Goal: Information Seeking & Learning: Learn about a topic

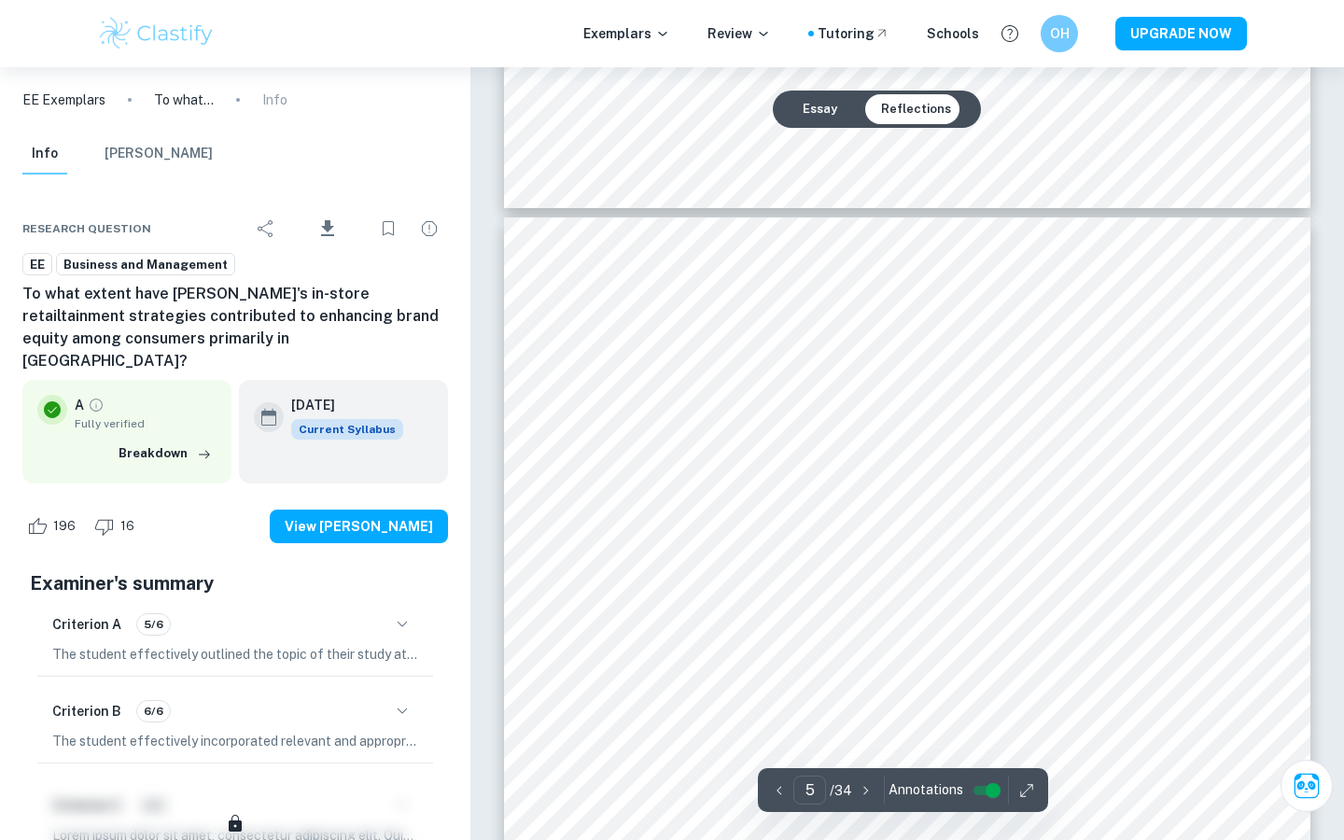
scroll to position [4879, 0]
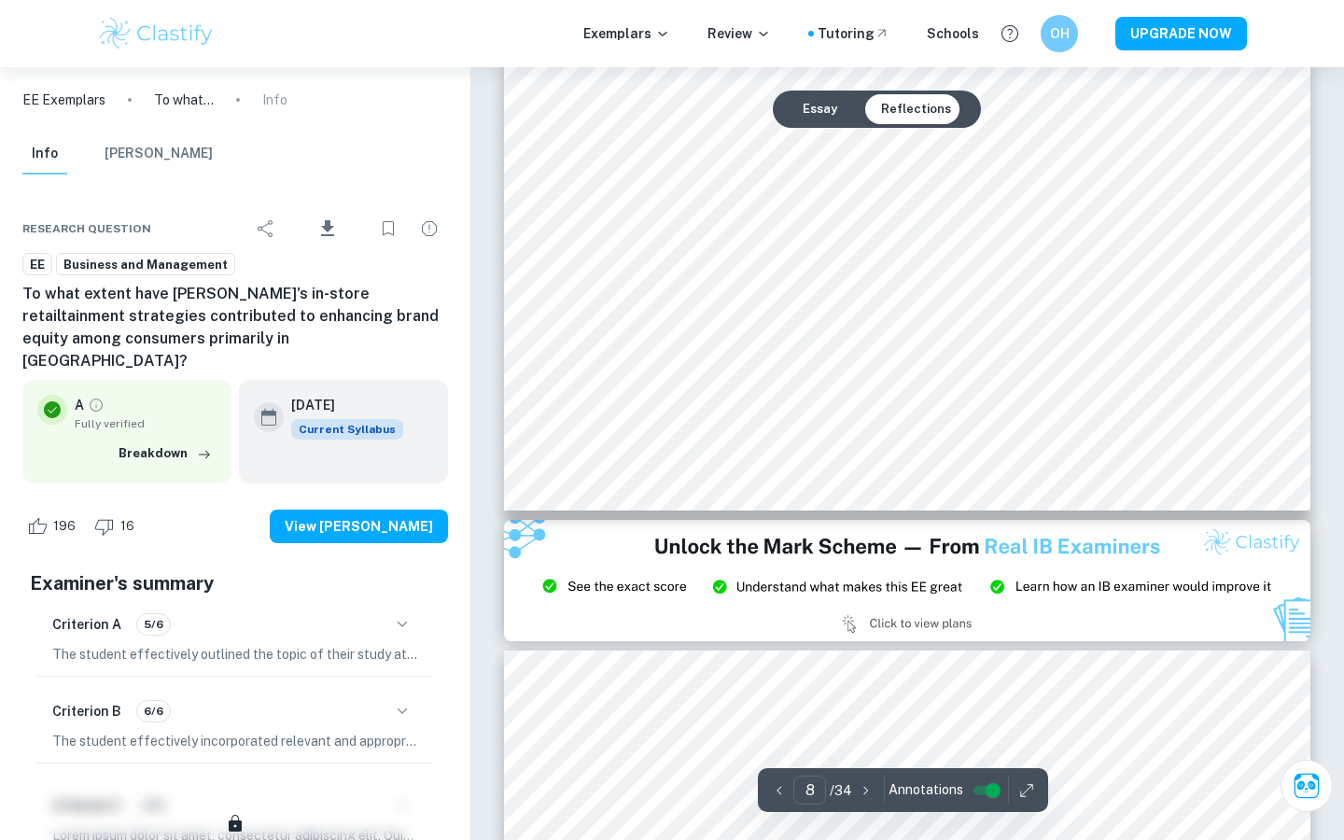
type input "9"
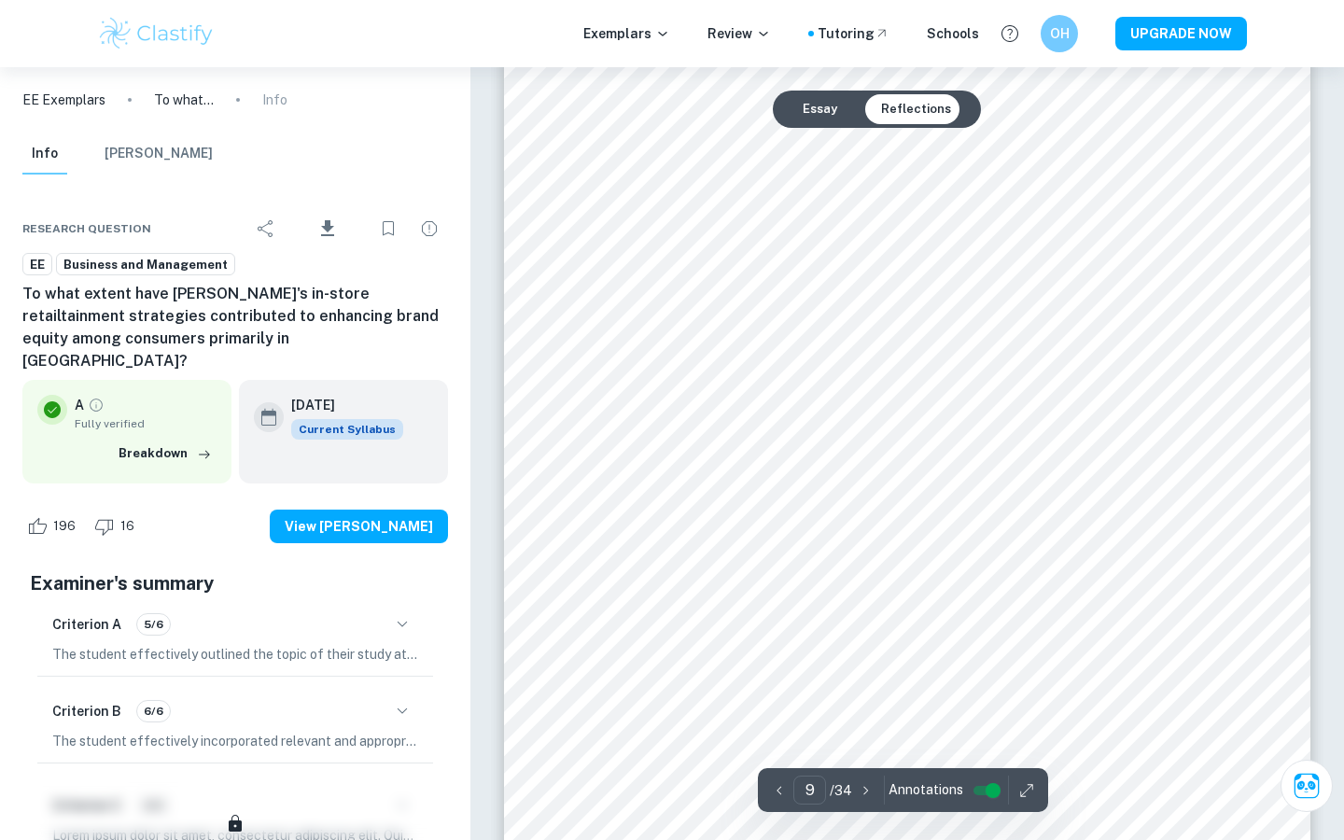
scroll to position [9871, 0]
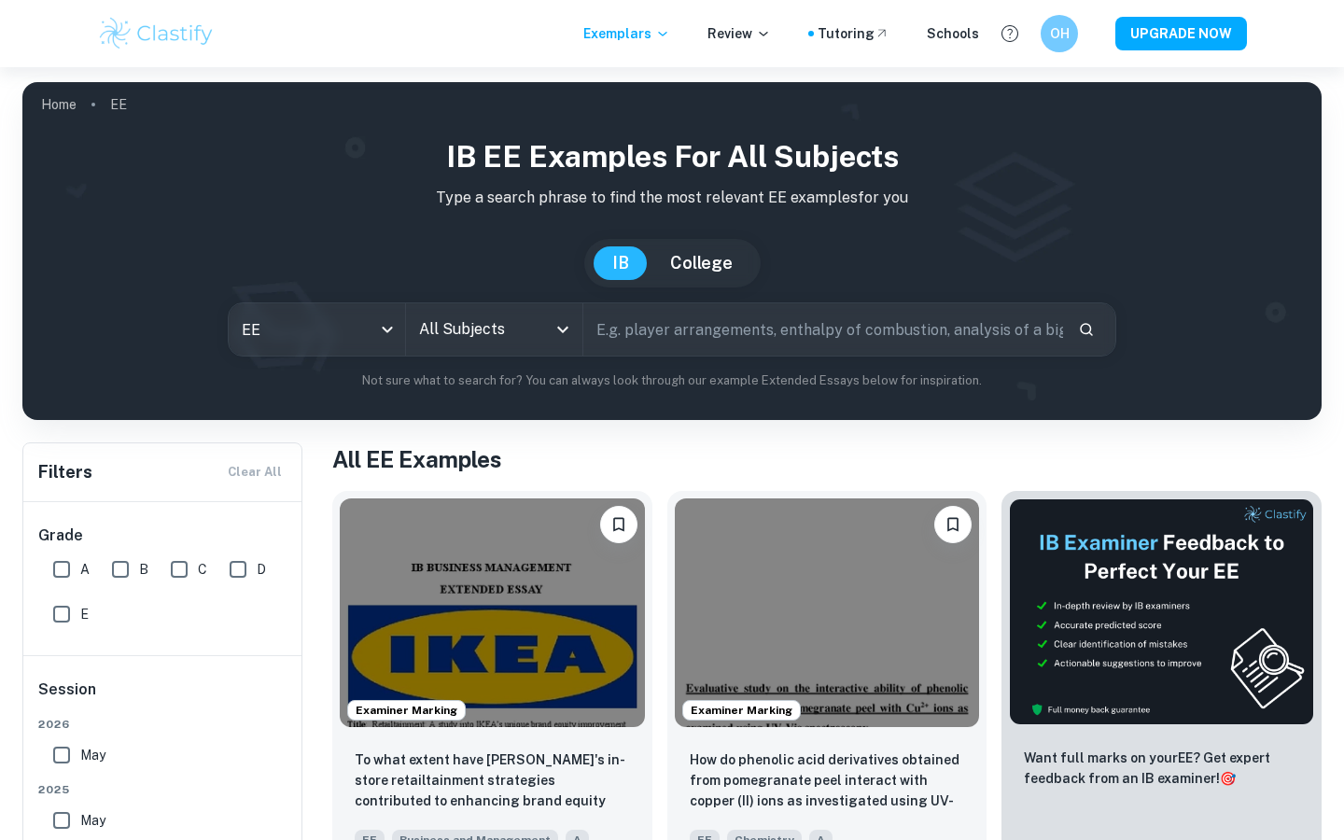
click at [625, 334] on input "text" at bounding box center [823, 329] width 480 height 52
click at [560, 342] on button "Open" at bounding box center [563, 329] width 26 height 26
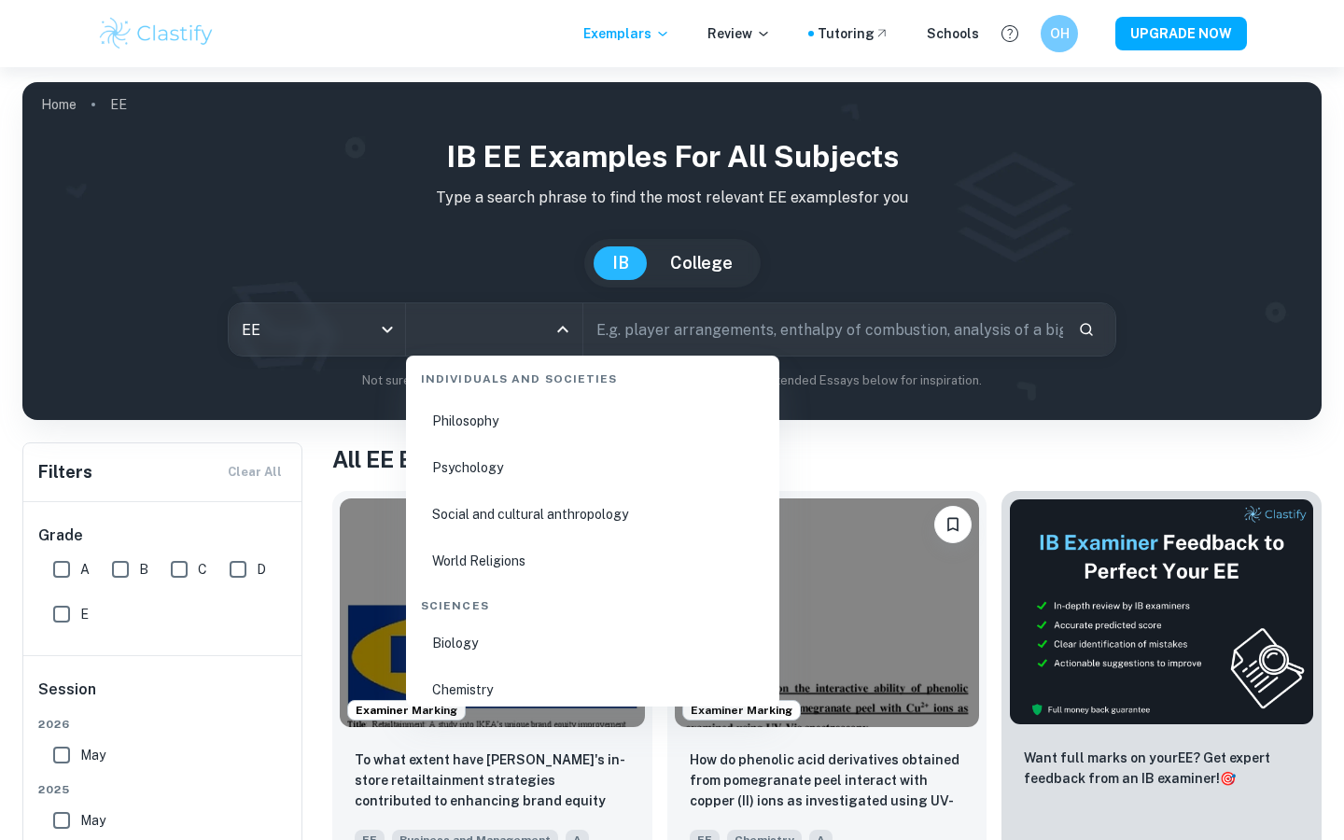
scroll to position [2861, 0]
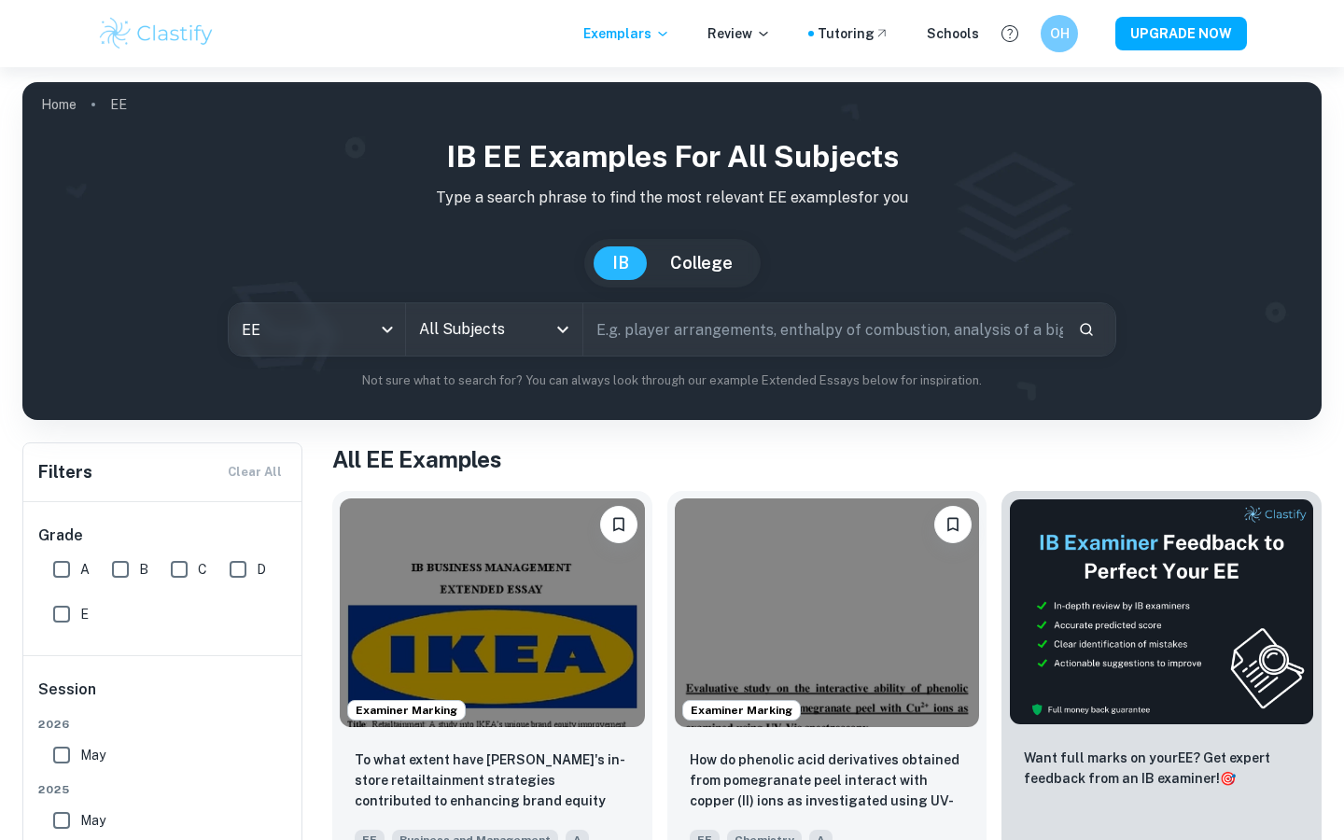
click at [780, 350] on input "text" at bounding box center [823, 329] width 480 height 52
type input "art"
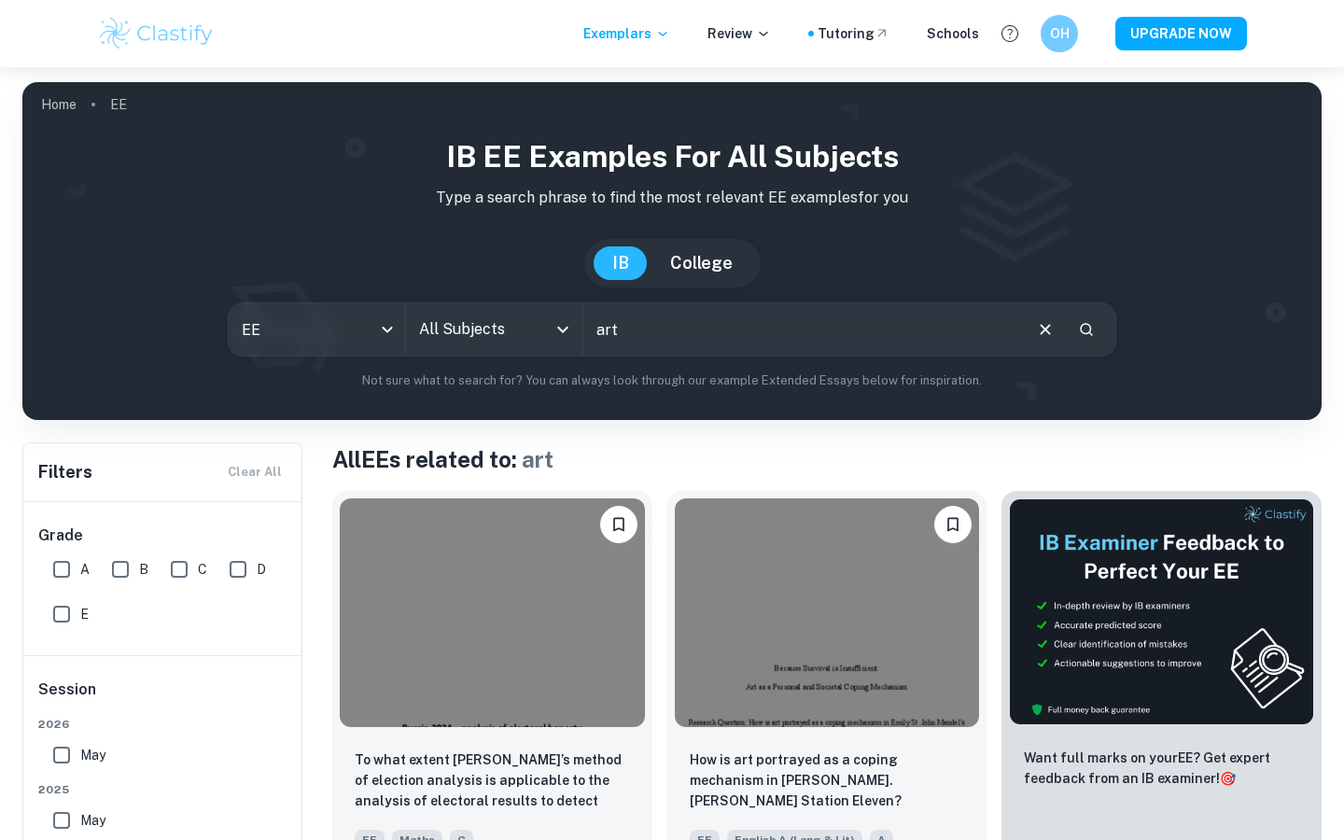
click at [526, 328] on input "All Subjects" at bounding box center [480, 329] width 132 height 35
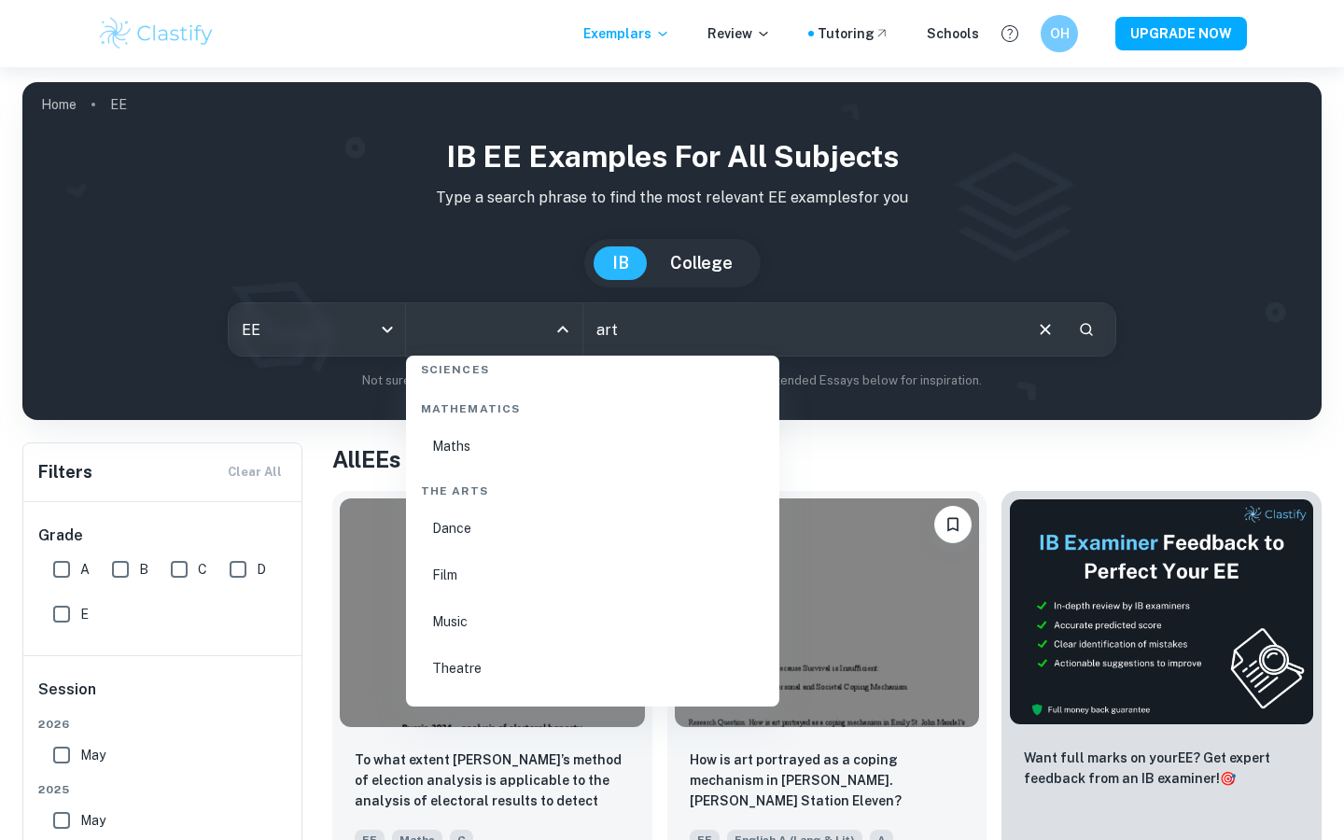
scroll to position [3272, 0]
click at [535, 500] on li "Visual Arts" at bounding box center [592, 502] width 358 height 43
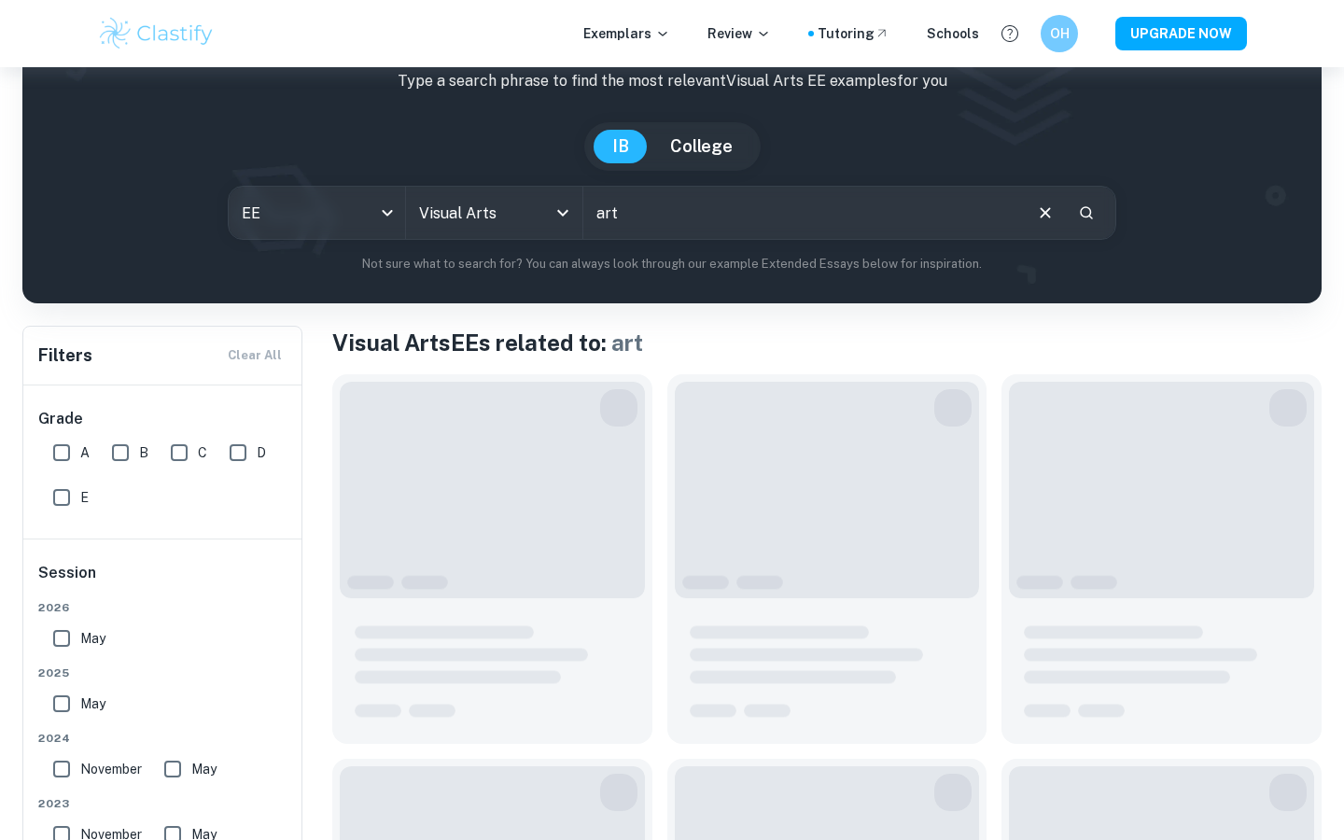
scroll to position [185, 0]
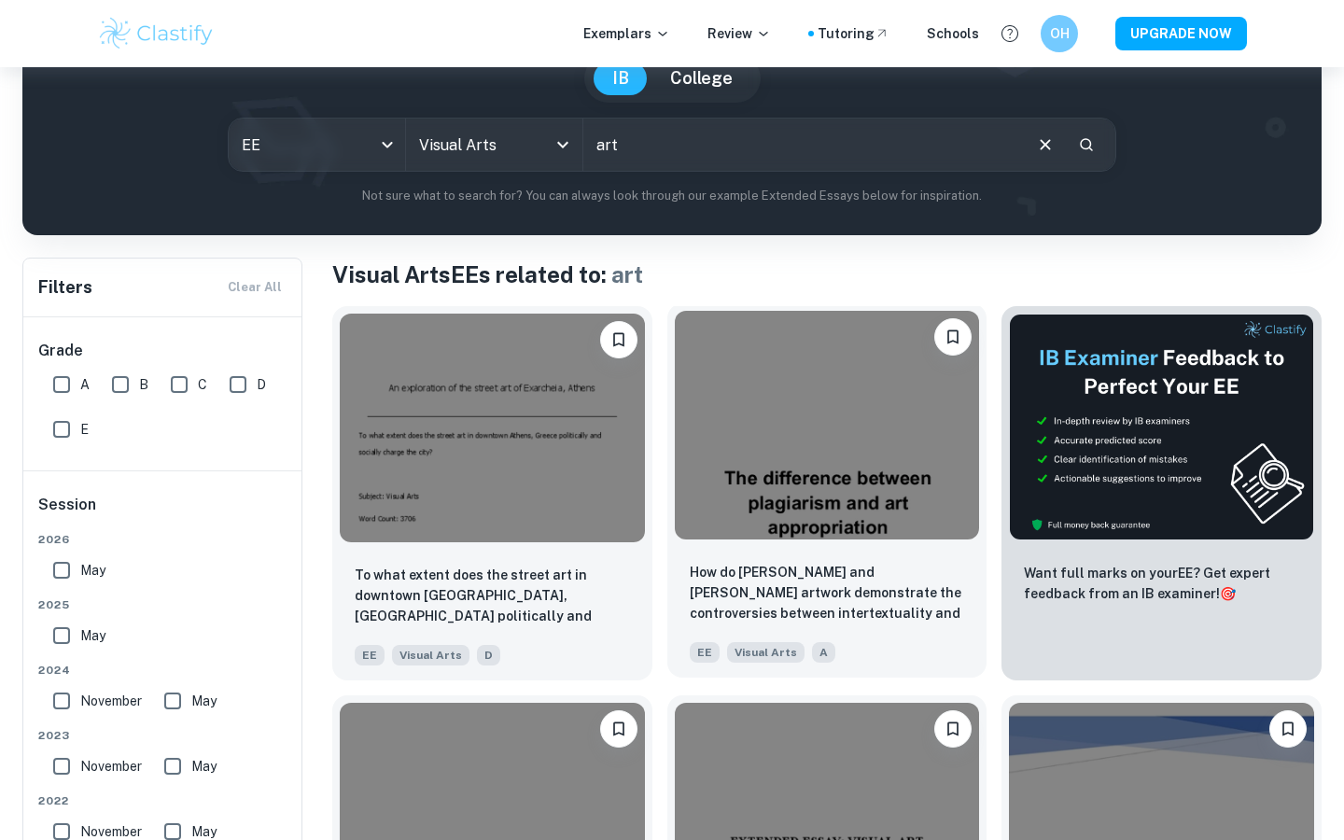
click at [896, 514] on img at bounding box center [827, 425] width 305 height 229
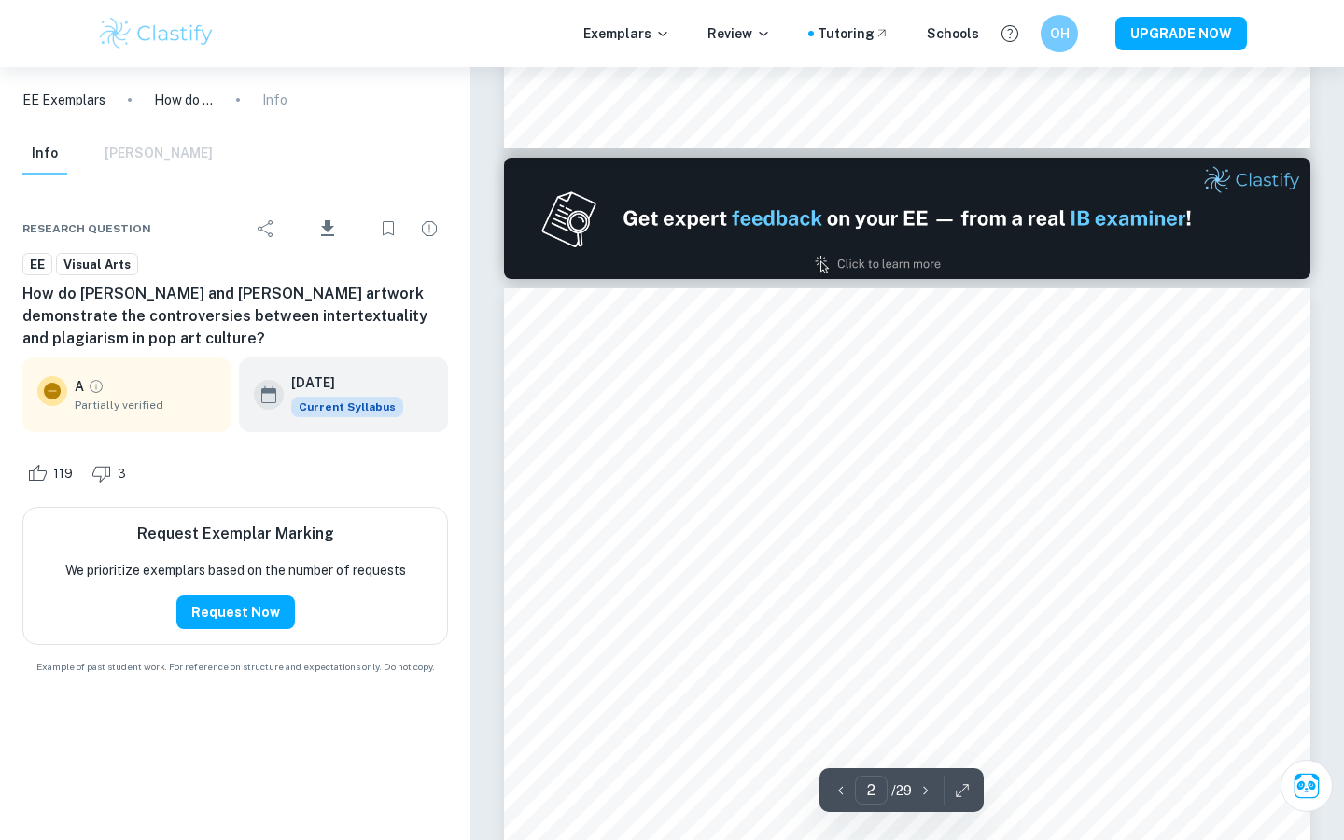
scroll to position [984, 0]
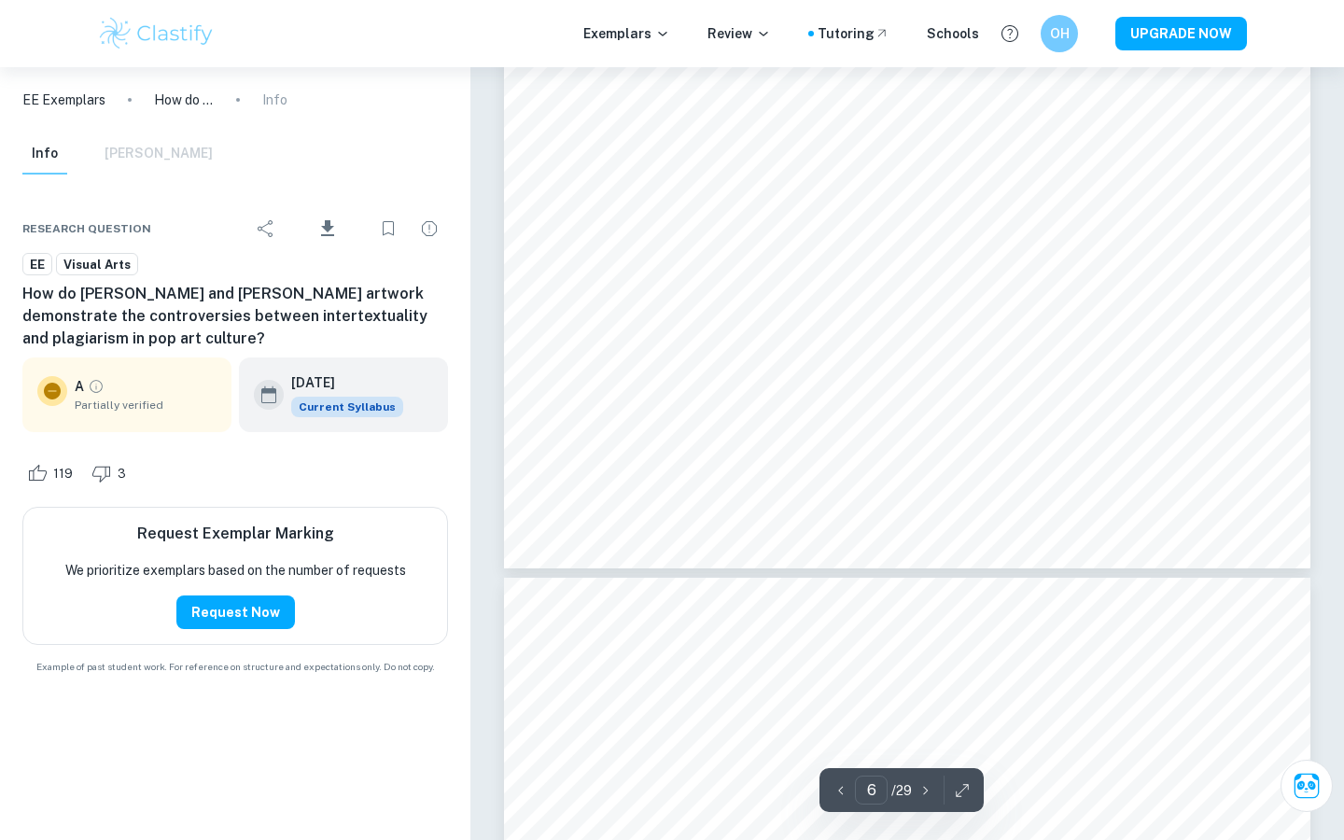
type input "7"
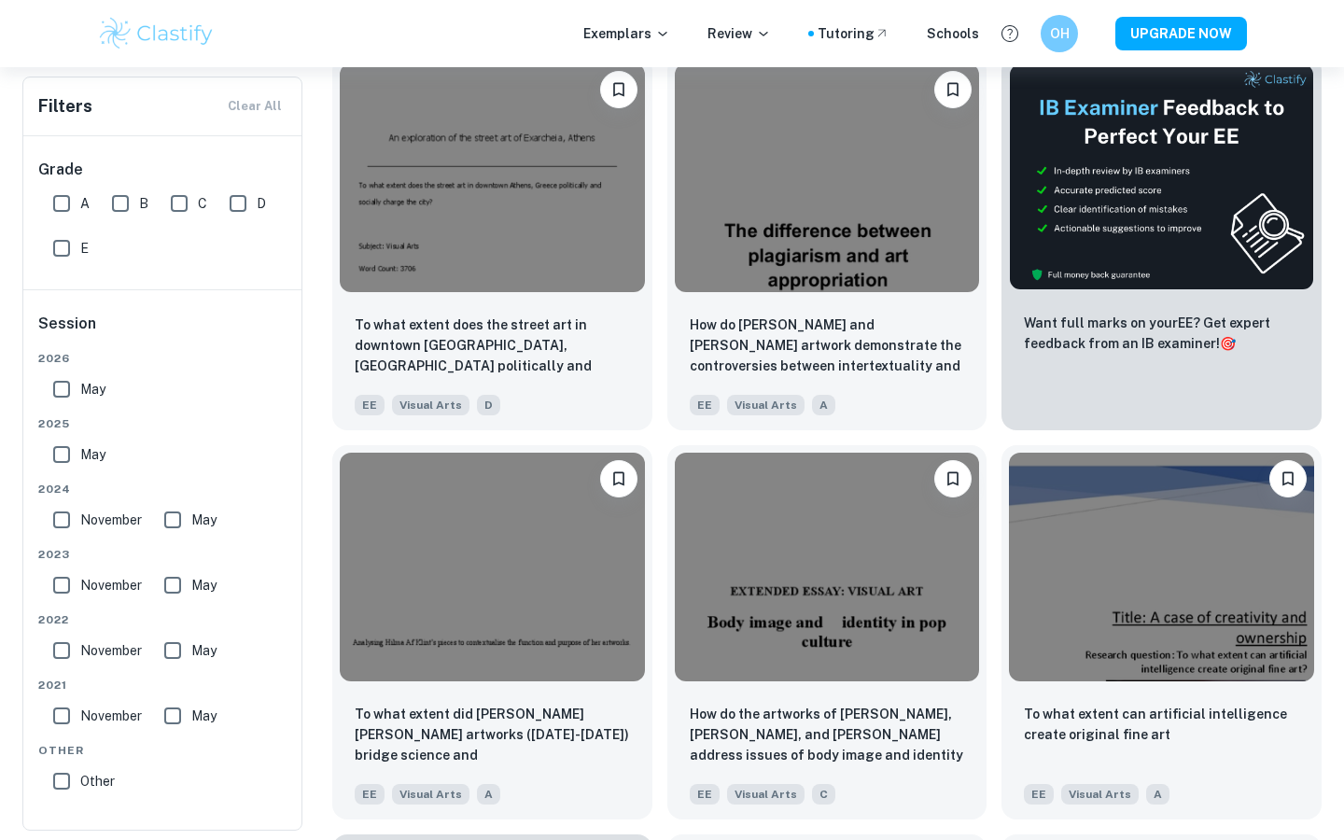
scroll to position [468, 0]
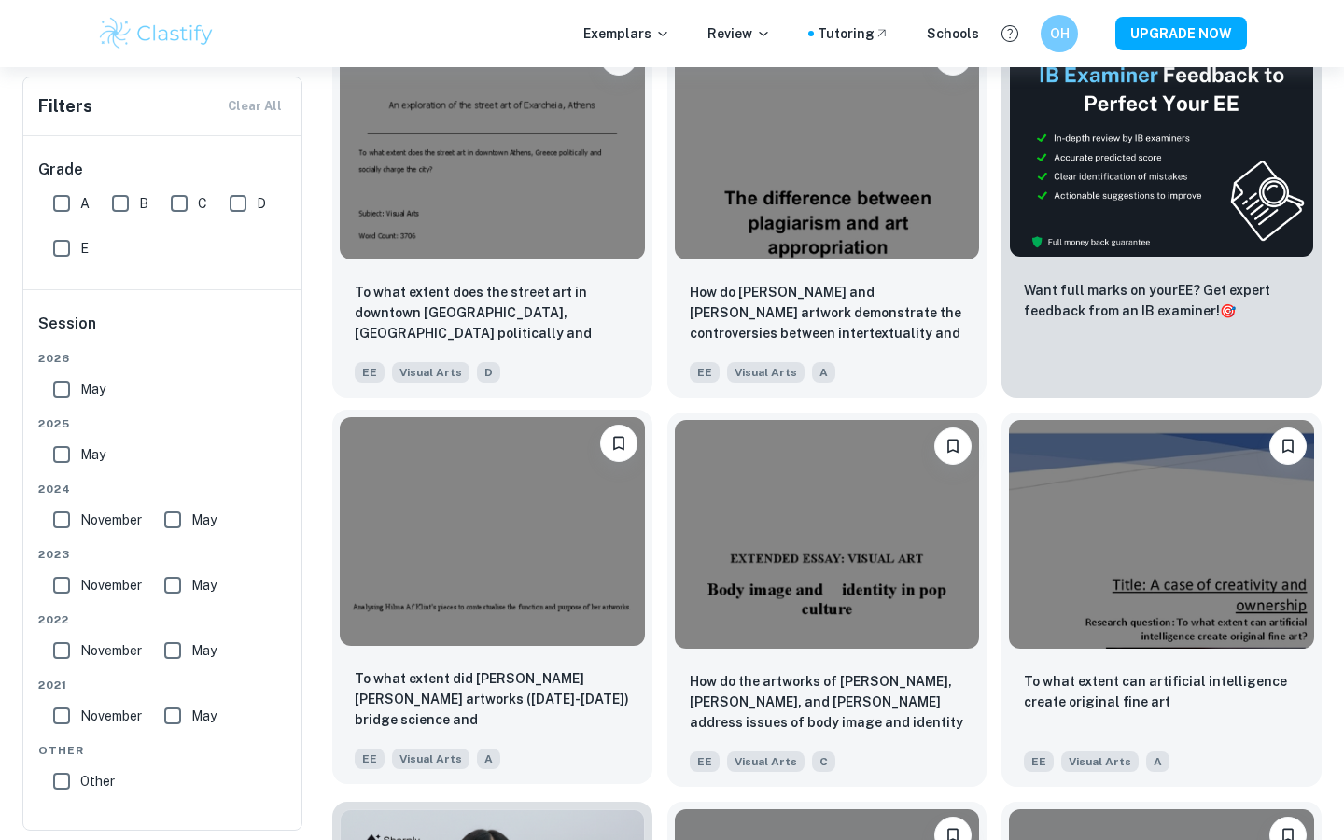
click at [550, 625] on img at bounding box center [492, 531] width 305 height 229
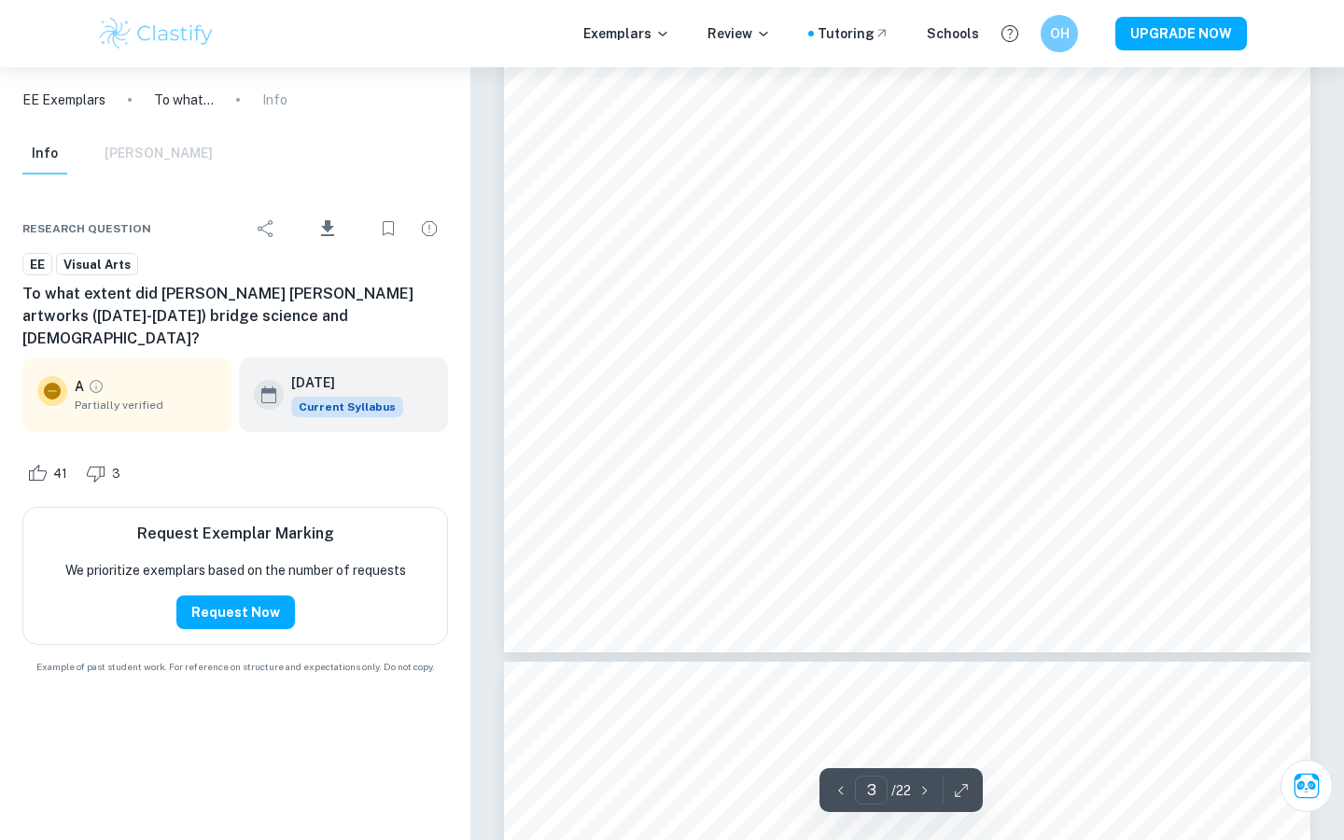
scroll to position [2265, 0]
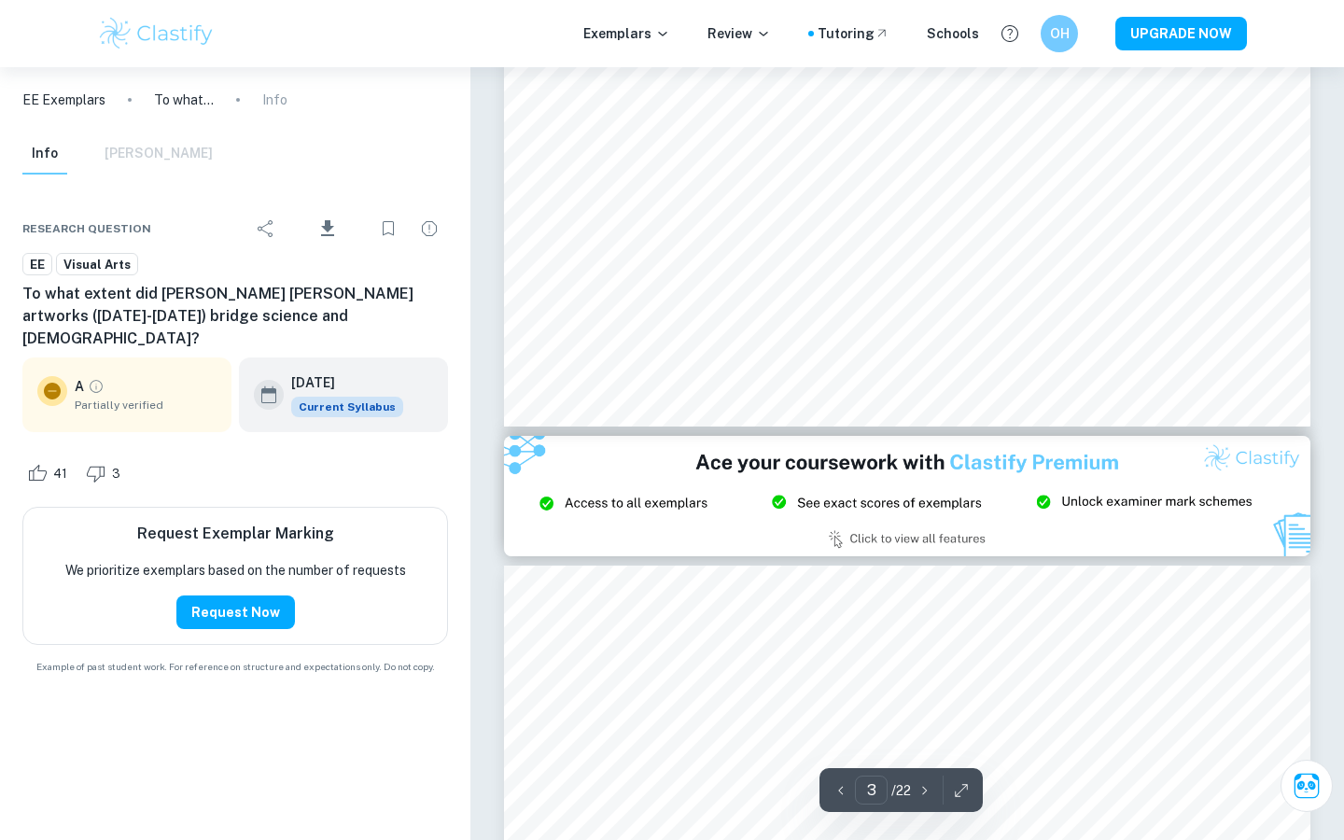
type input "2"
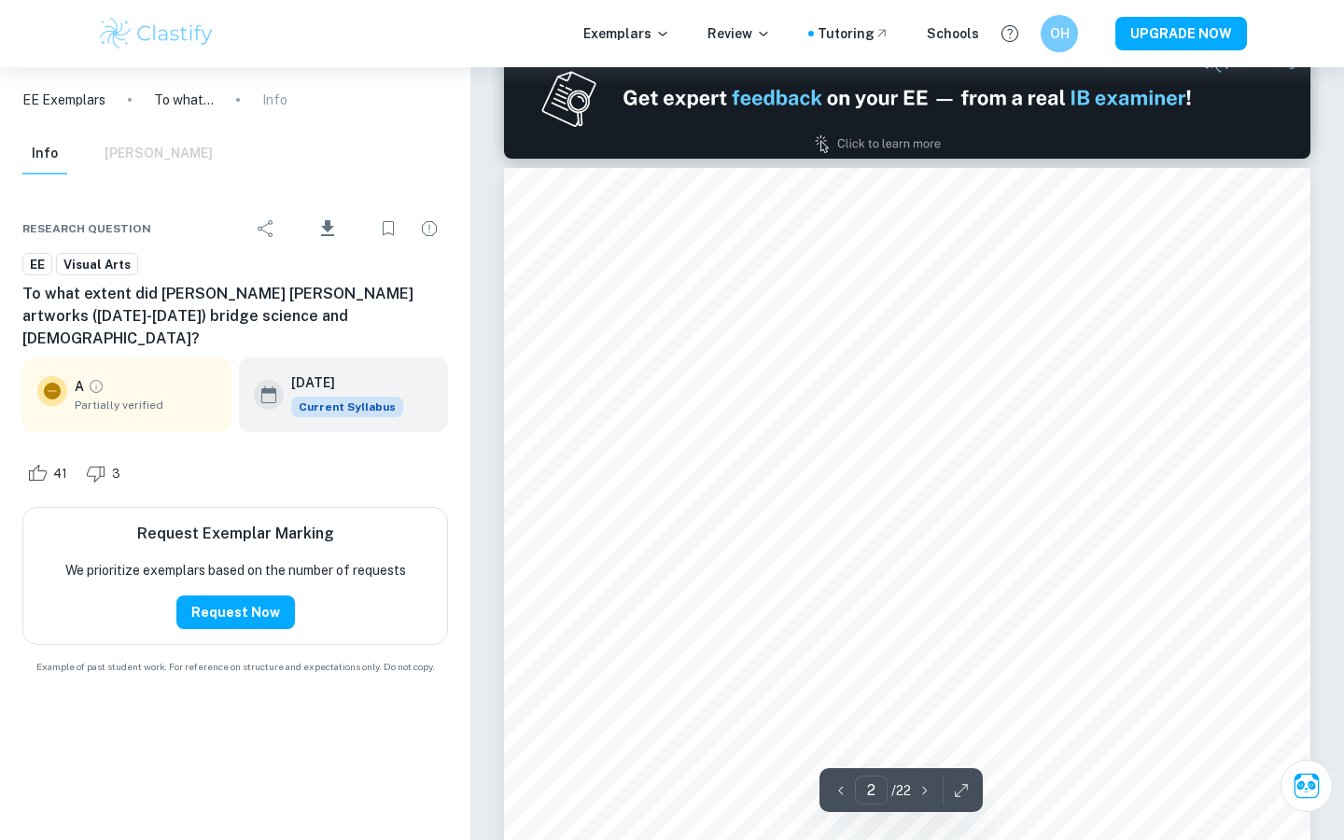
scroll to position [1099, 0]
